Goal: Information Seeking & Learning: Find specific page/section

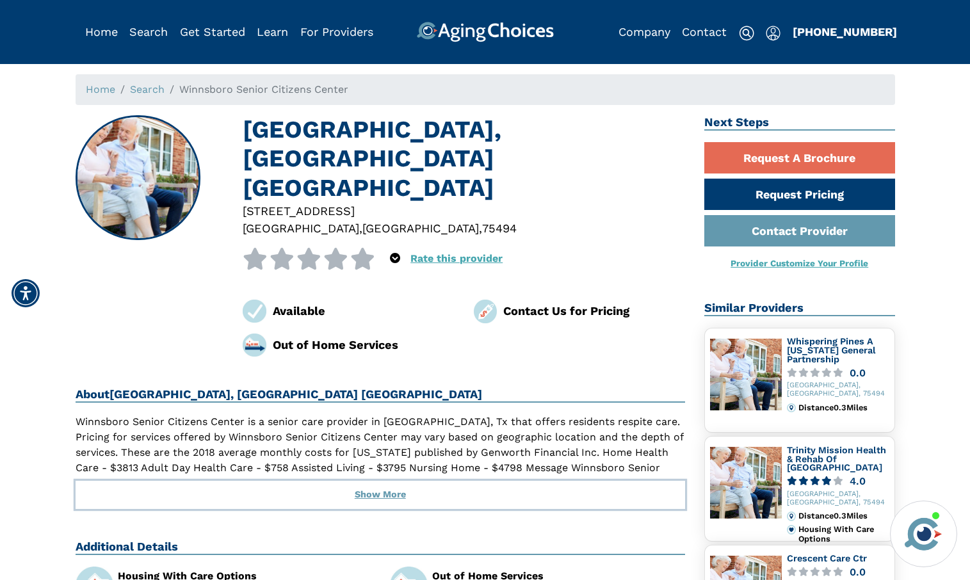
click at [389, 481] on button "Show More" at bounding box center [381, 495] width 610 height 28
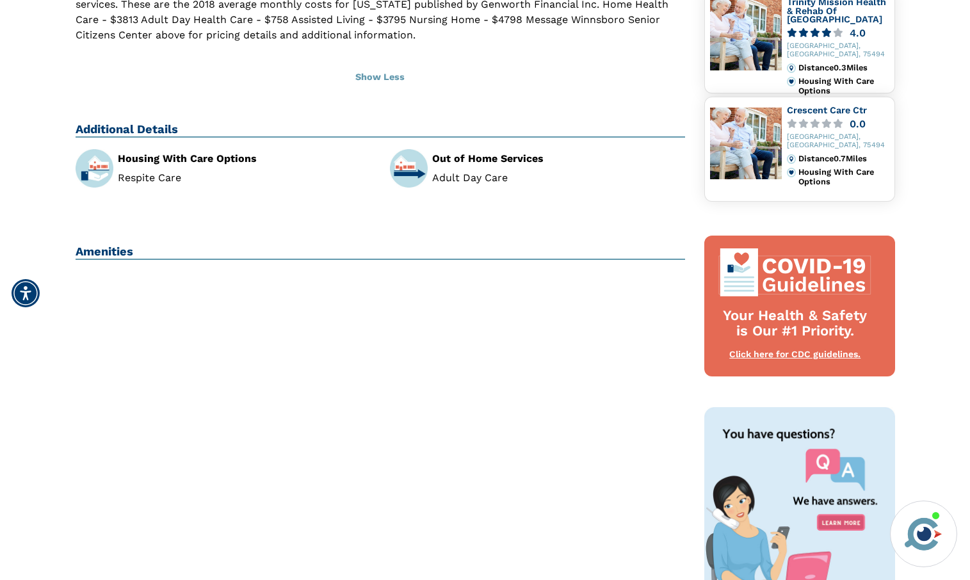
scroll to position [256, 0]
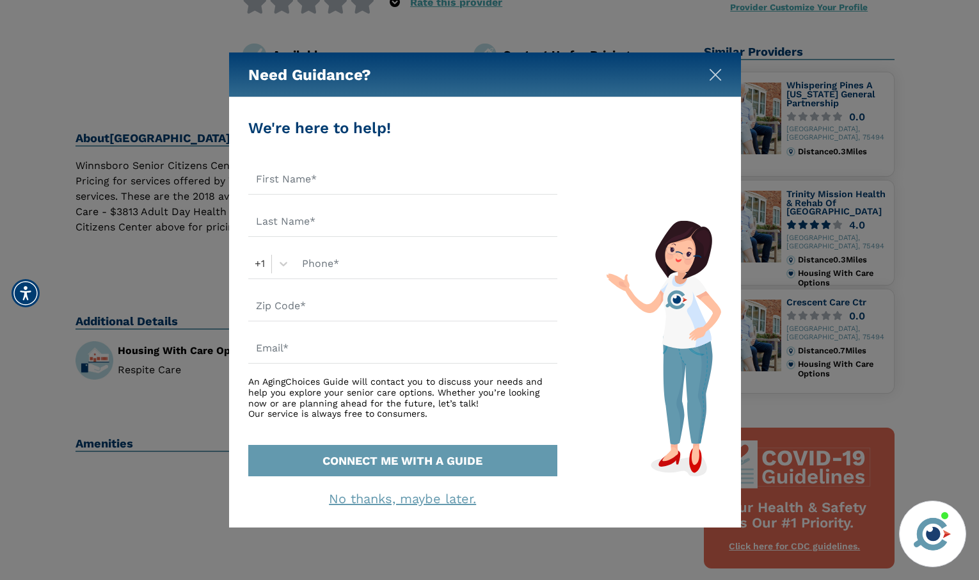
click at [714, 77] on img "Close" at bounding box center [715, 74] width 13 height 13
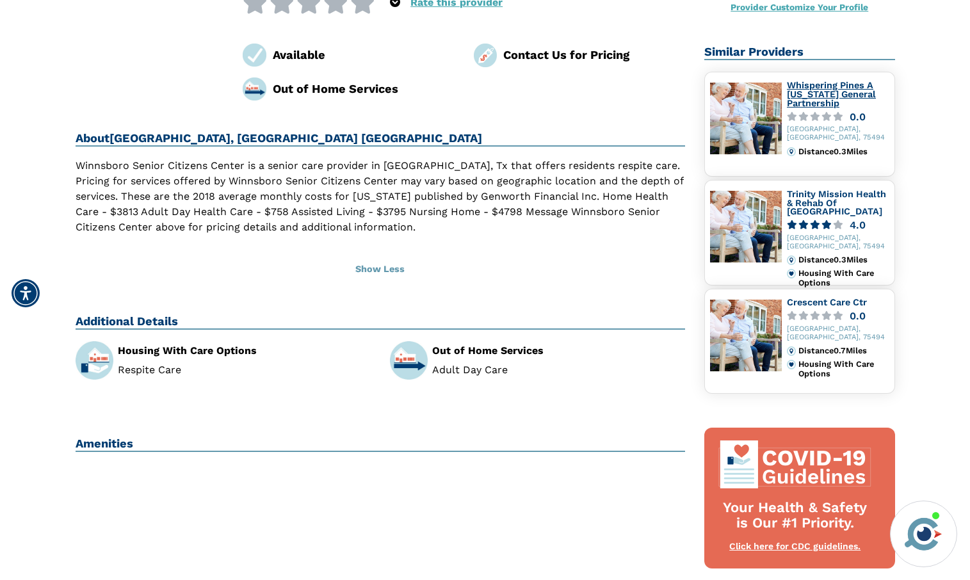
click at [810, 93] on link "Whispering Pines A [US_STATE] General Partnership" at bounding box center [831, 94] width 89 height 28
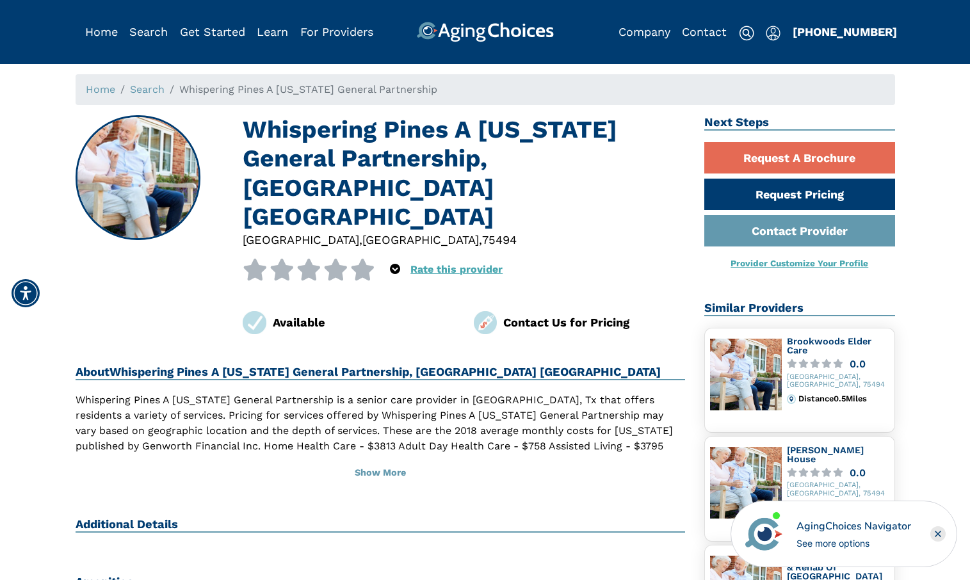
scroll to position [128, 0]
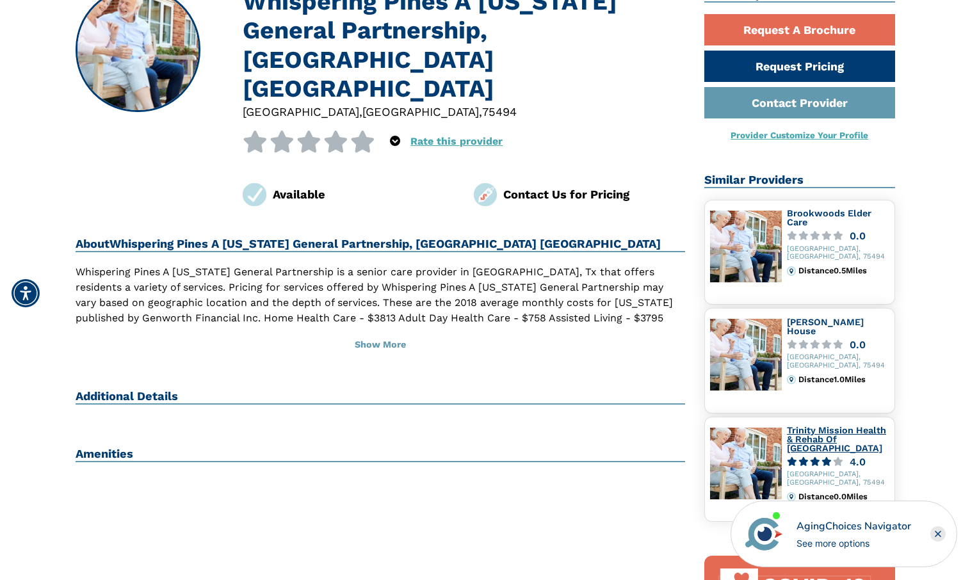
click at [814, 433] on link "Trinity Mission Health & Rehab Of [GEOGRAPHIC_DATA]" at bounding box center [836, 439] width 99 height 28
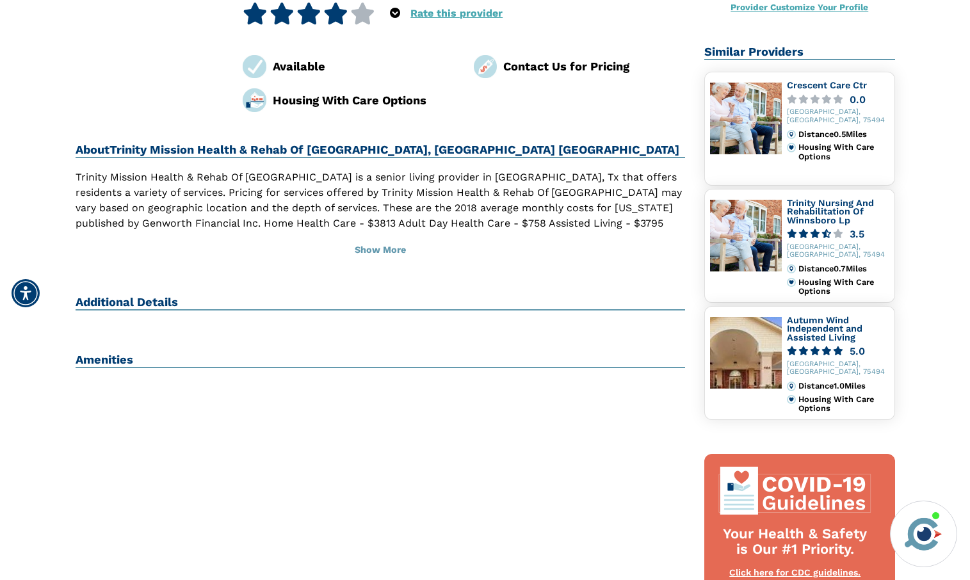
scroll to position [192, 0]
